Goal: Book appointment/travel/reservation

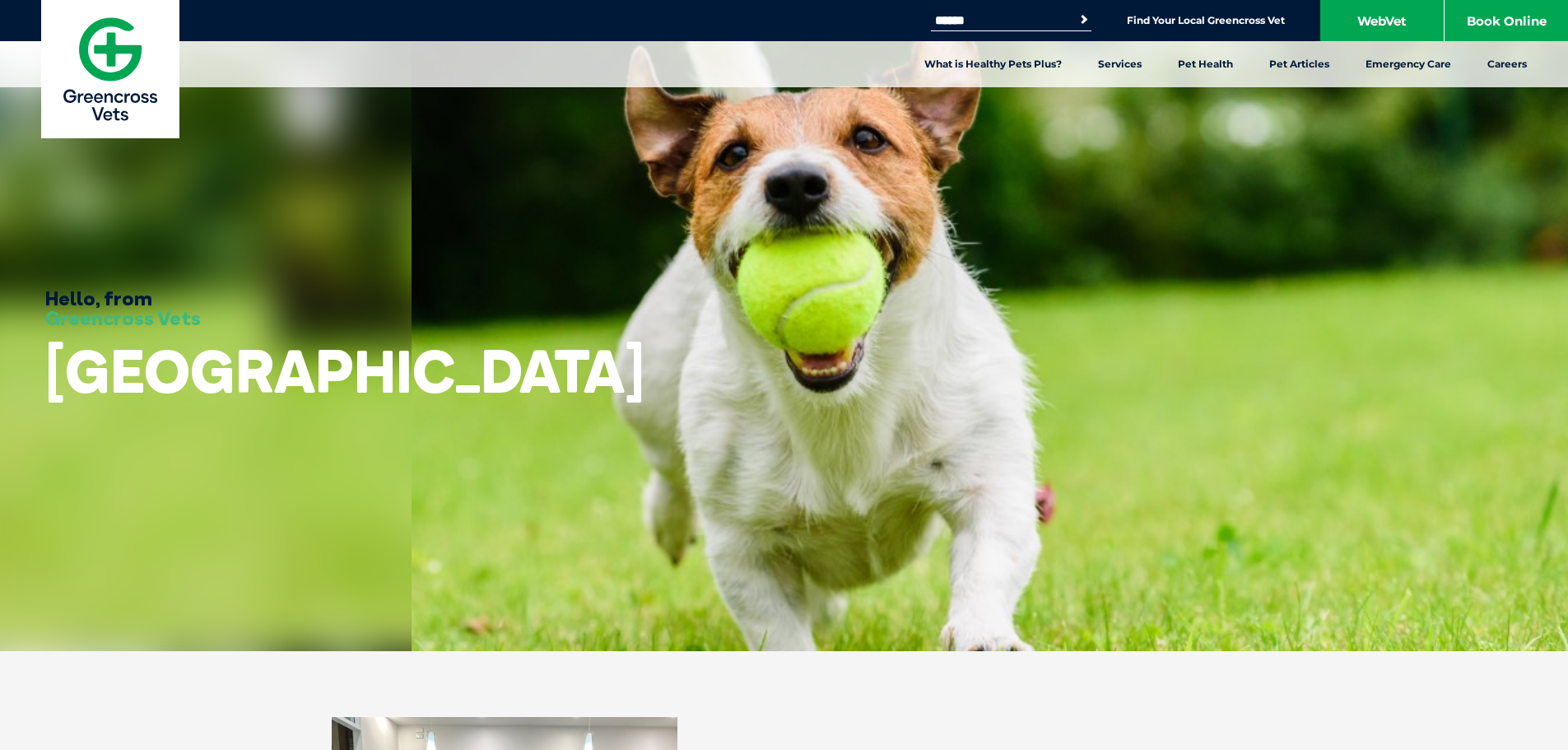
scroll to position [998, 0]
drag, startPoint x: 0, startPoint y: 0, endPoint x: 1498, endPoint y: 20, distance: 1498.1
click at [1498, 20] on link "Book Online" at bounding box center [1506, 21] width 123 height 41
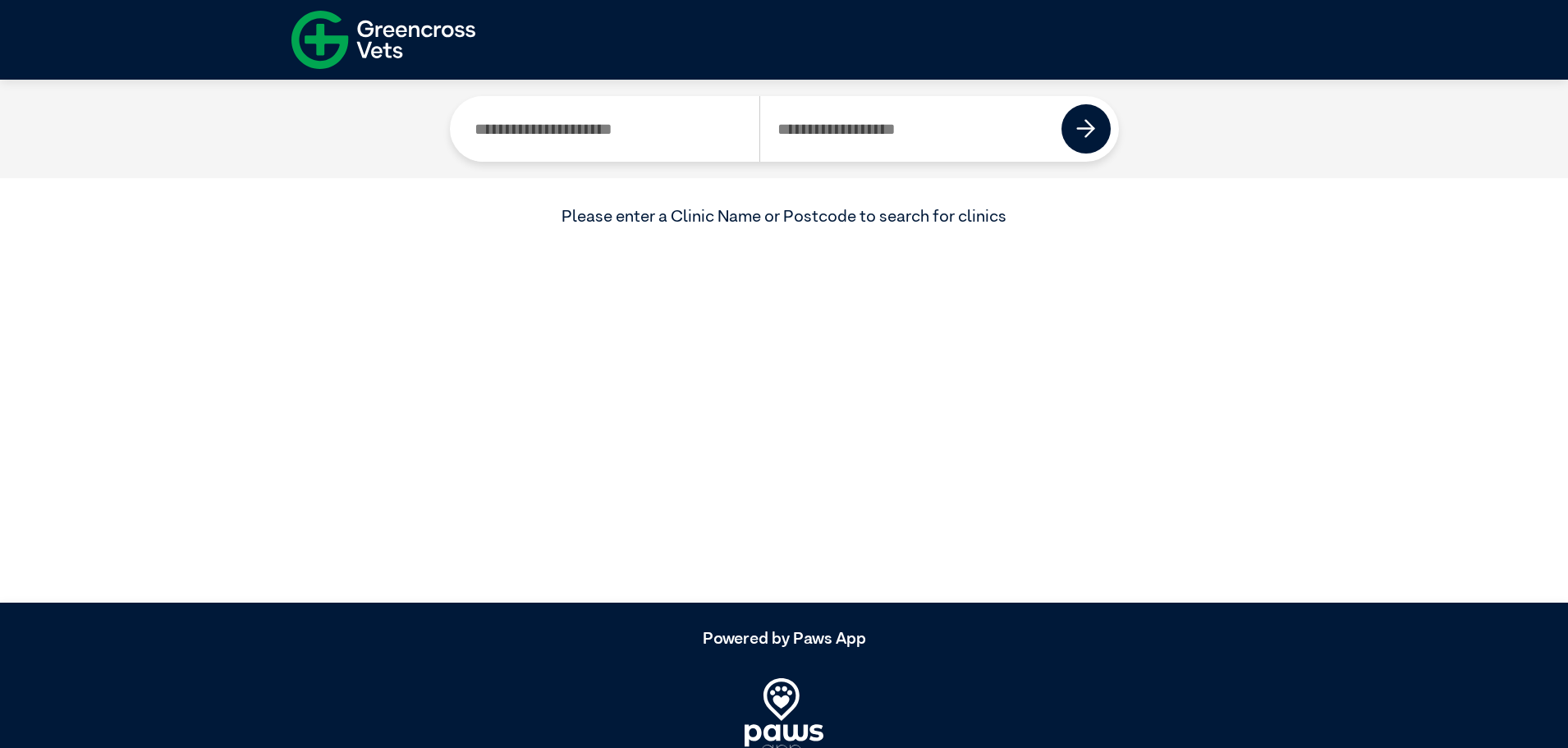
scroll to position [995, 0]
click at [658, 134] on input "Search by Clinic Name" at bounding box center [609, 129] width 302 height 66
click at [913, 124] on input "Search by Postcode" at bounding box center [911, 129] width 303 height 66
click at [587, 134] on input "Search by Clinic Name" at bounding box center [609, 129] width 302 height 66
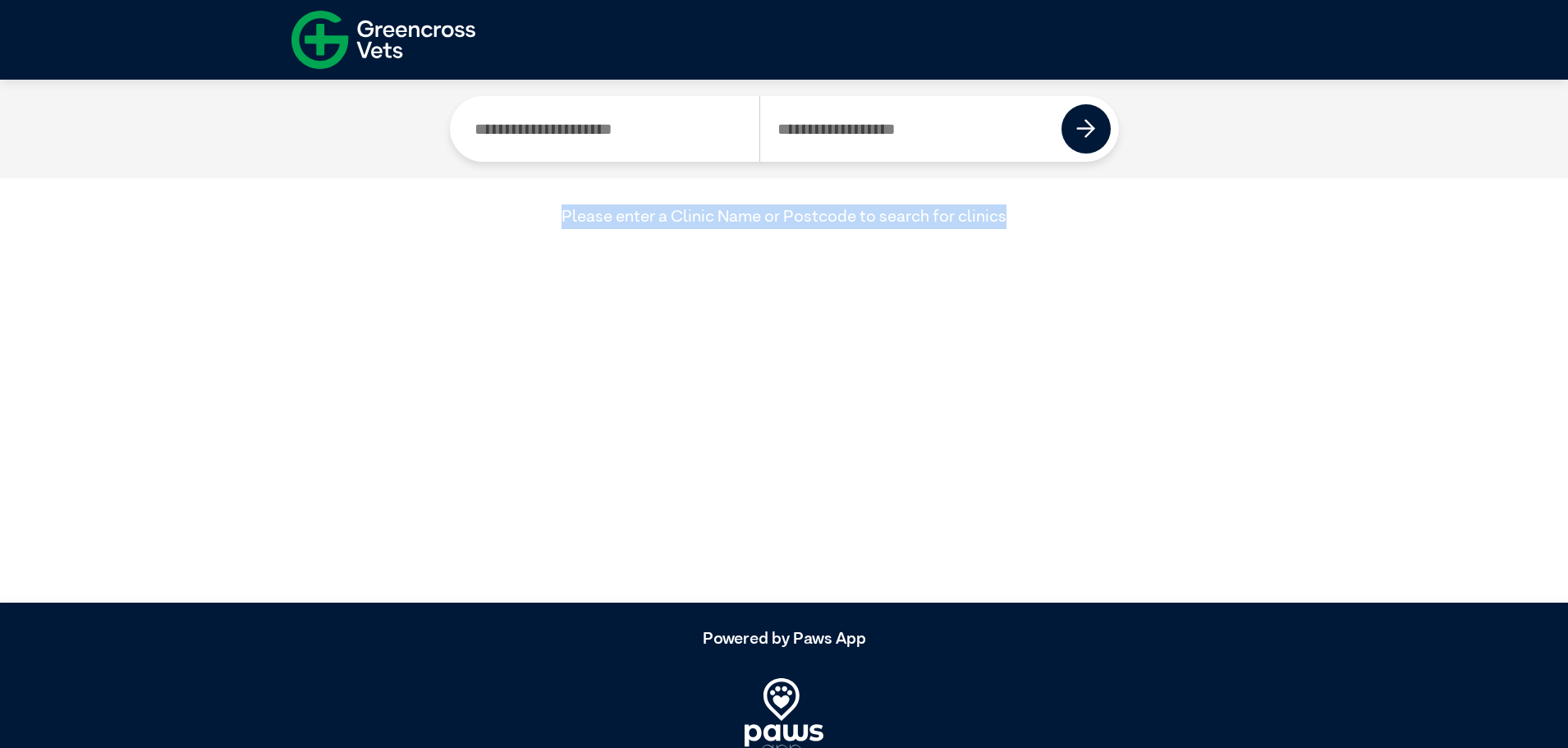
drag, startPoint x: 546, startPoint y: 215, endPoint x: 1049, endPoint y: 215, distance: 503.0
type textarea "**********"
click at [1049, 215] on div "Please enter a Clinic Name or Postcode to search for clinics" at bounding box center [784, 217] width 985 height 25
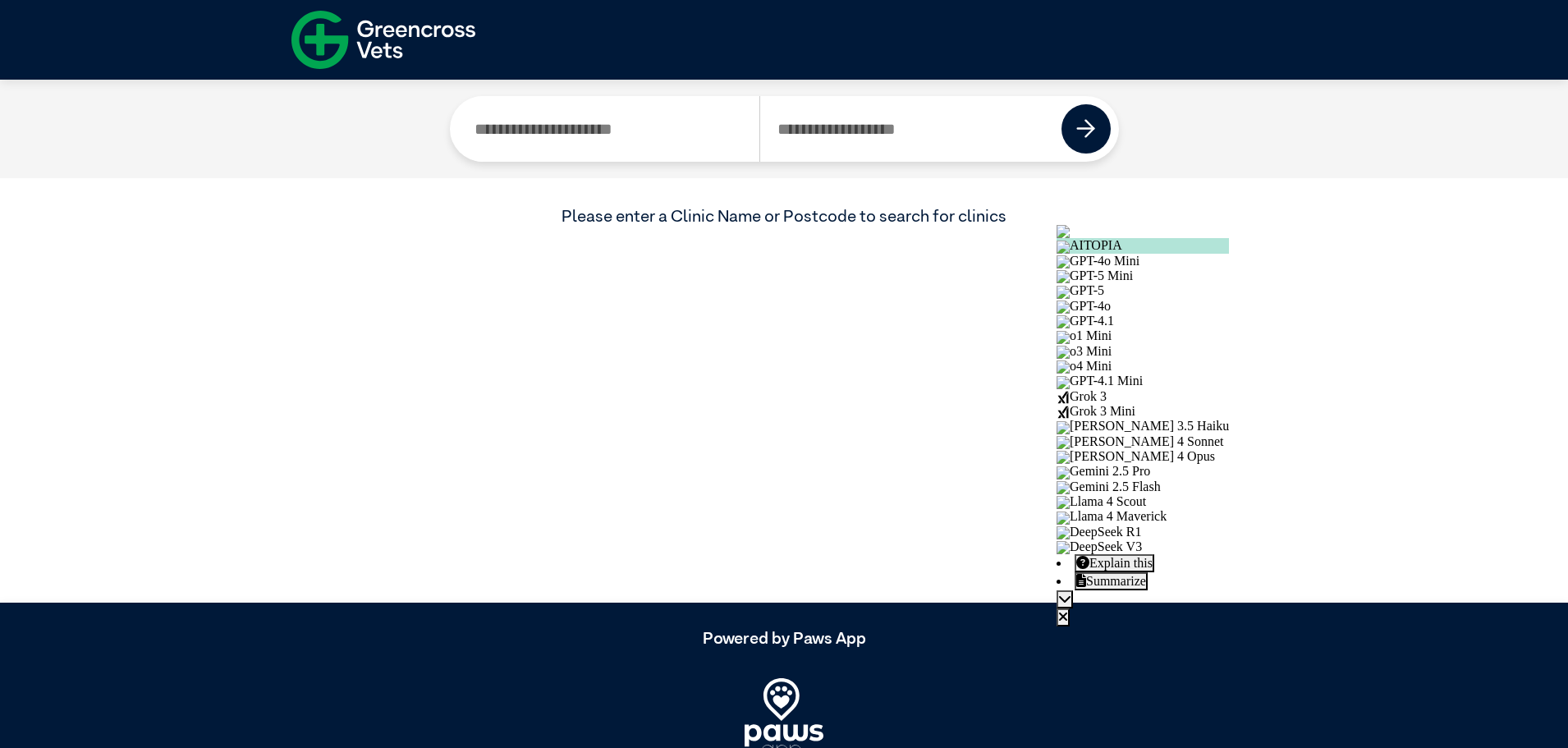
click at [653, 149] on input "Search by Clinic Name" at bounding box center [609, 129] width 302 height 66
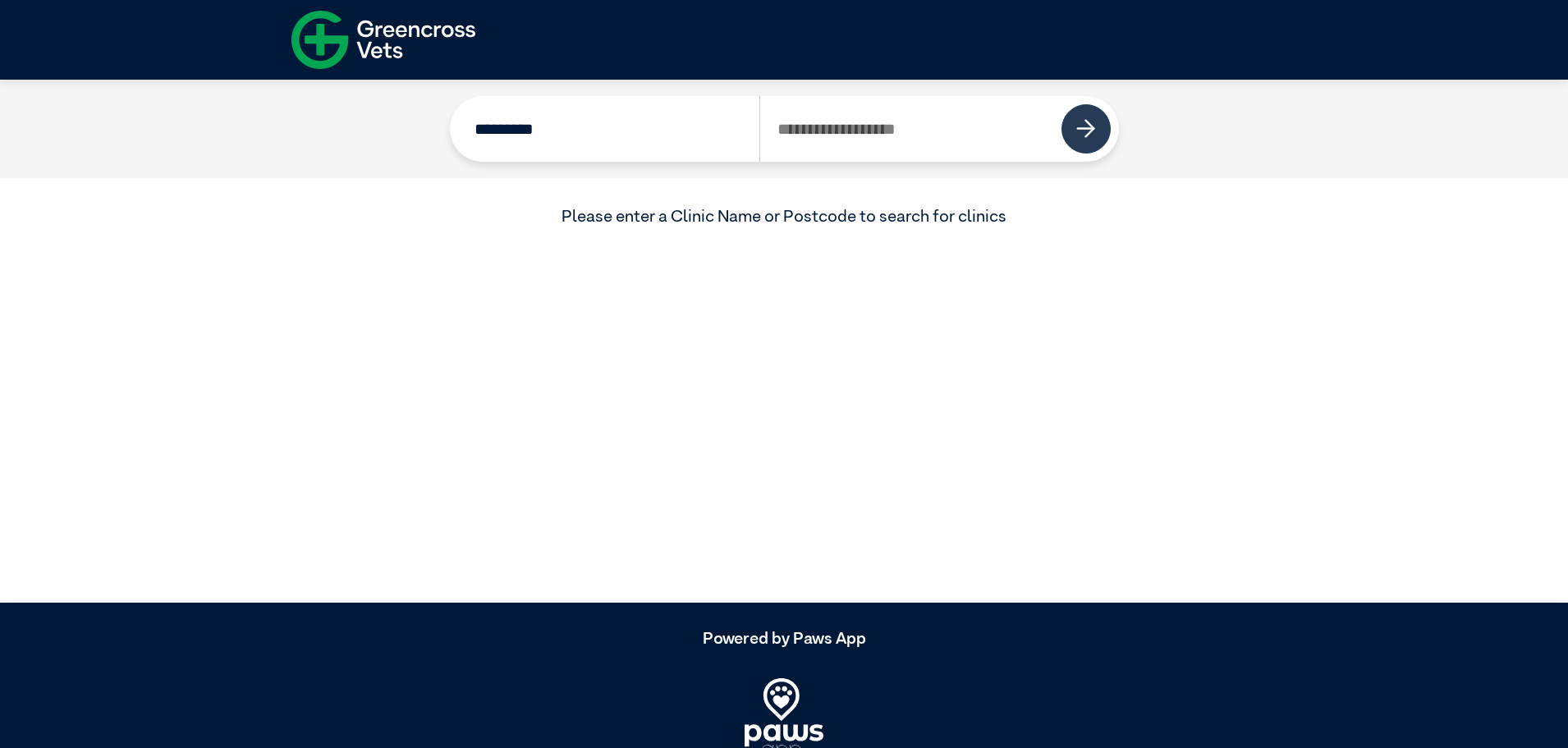
type input "*********"
click at [1072, 128] on button at bounding box center [1086, 128] width 49 height 49
